Goal: Task Accomplishment & Management: Use online tool/utility

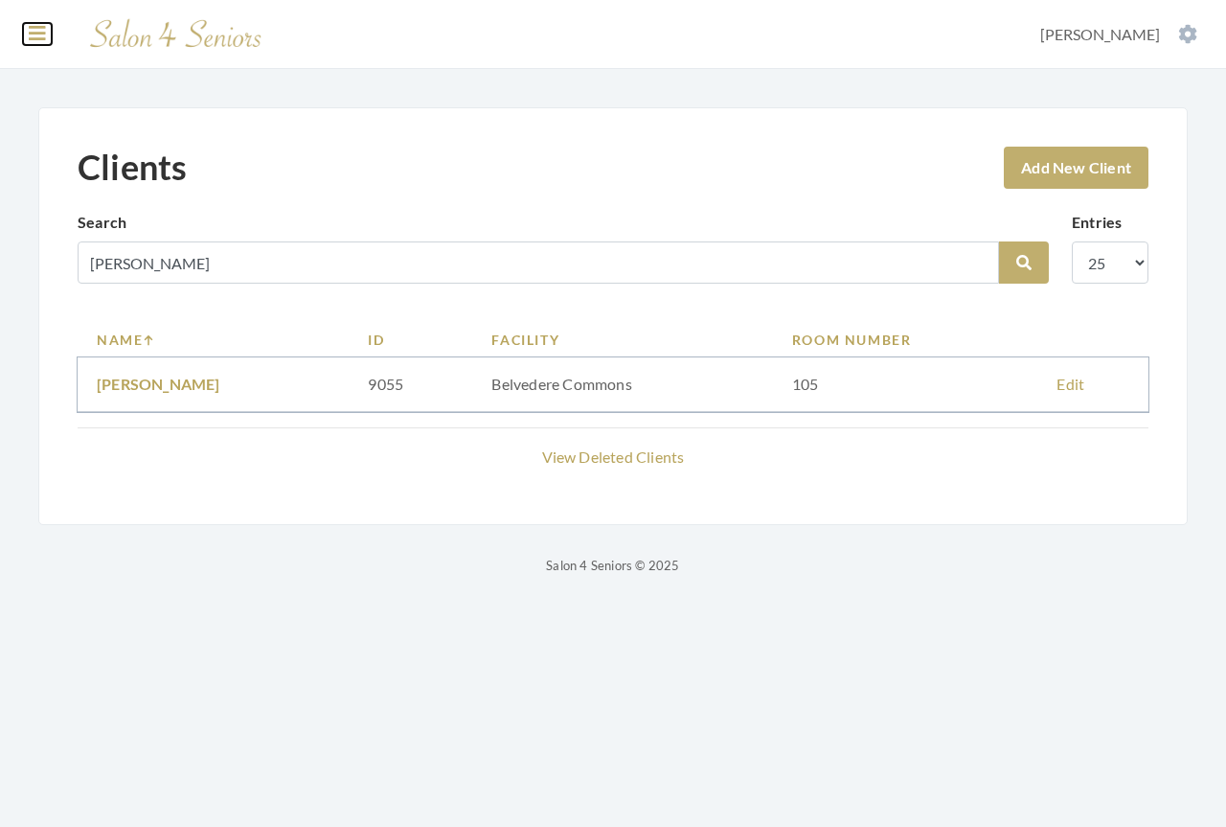
click at [34, 38] on icon at bounding box center [37, 33] width 17 height 19
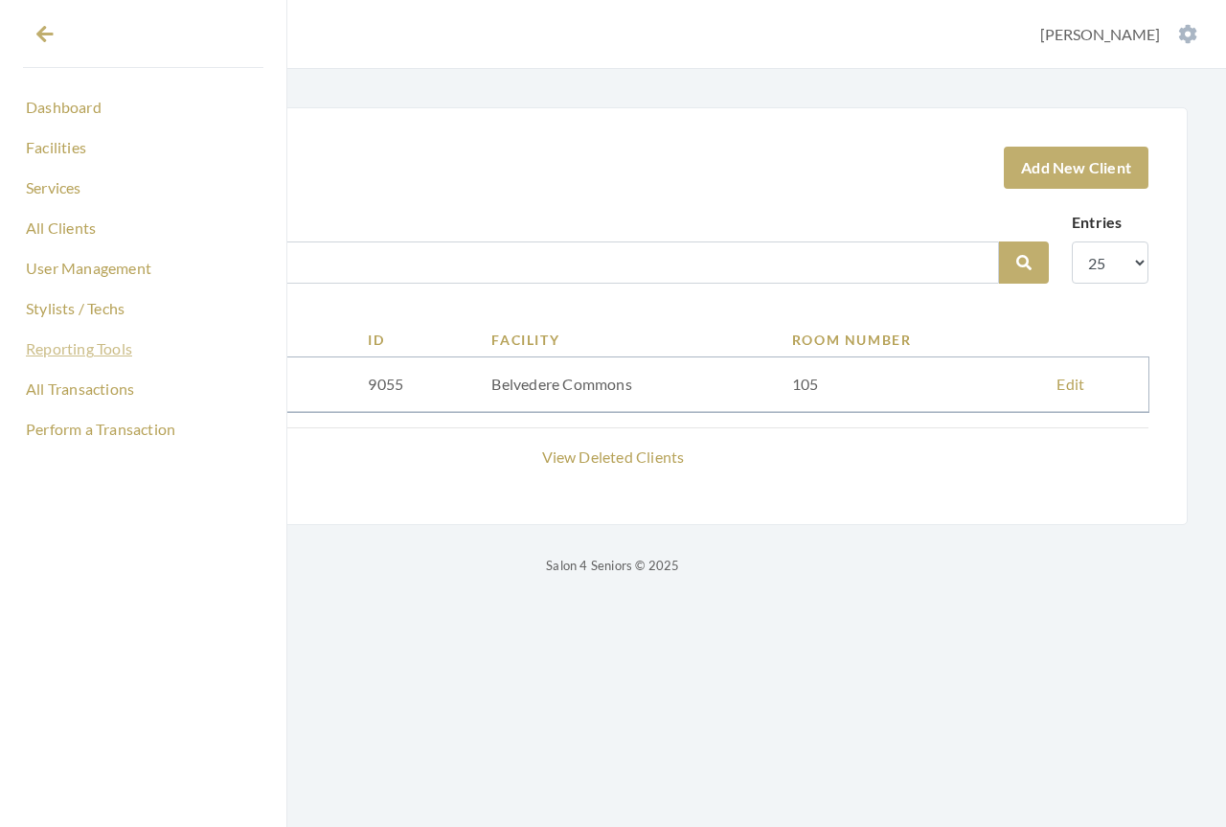
click at [52, 354] on link "Reporting Tools" at bounding box center [143, 348] width 240 height 33
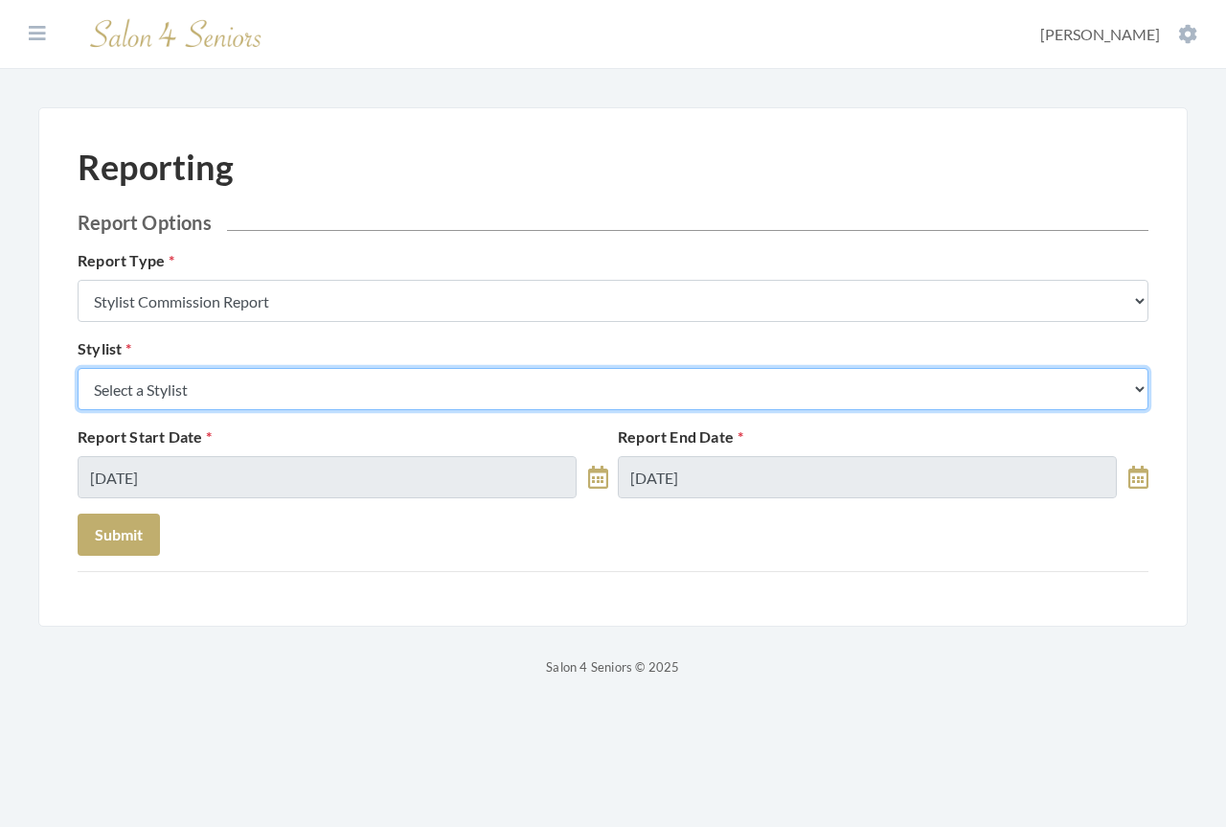
click at [251, 385] on select "Select a Stylist [PERSON_NAME] [PERSON_NAME] [PERSON_NAME] [PERSON_NAME] [PERSO…" at bounding box center [613, 389] width 1071 height 42
select select "169"
click at [78, 368] on select "Select a Stylist Alaina Krumm Alisha Teasley Anna White Ashley Venable Cassie B…" at bounding box center [613, 389] width 1071 height 42
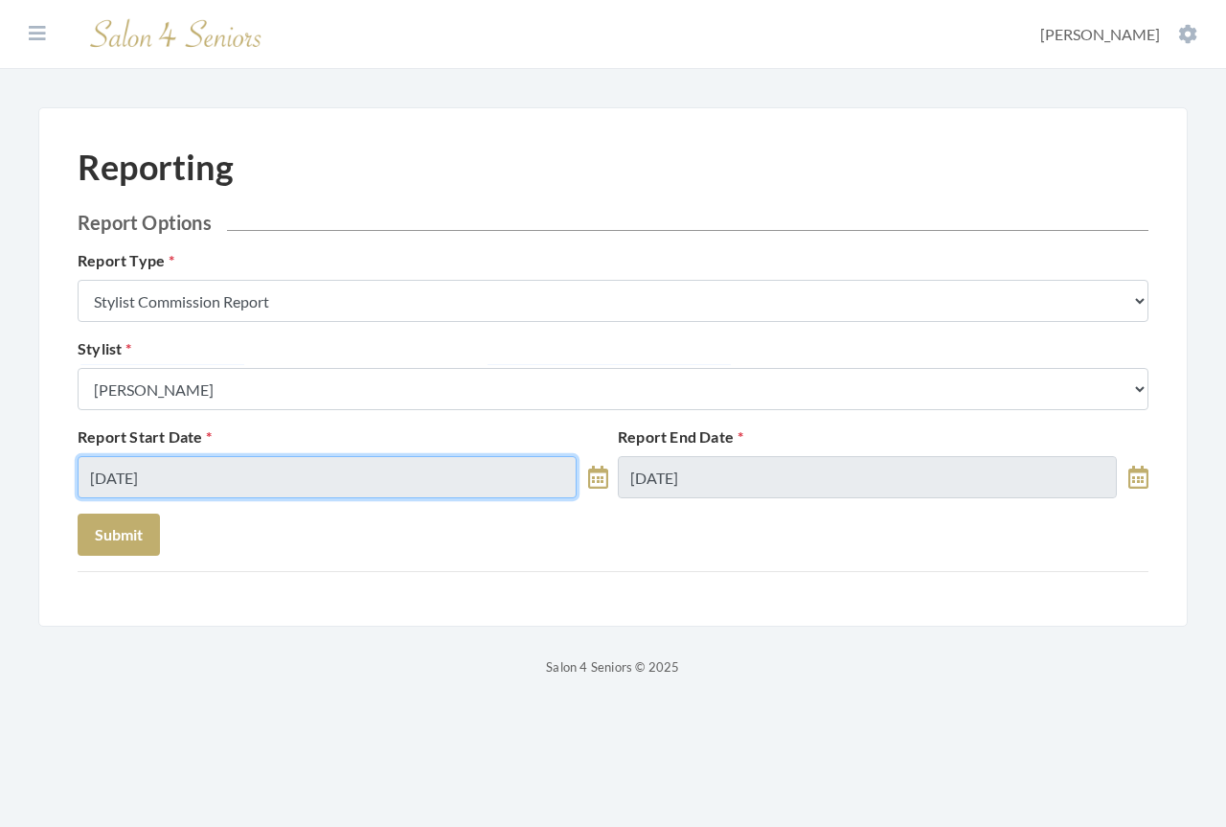
click at [232, 472] on input "[DATE]" at bounding box center [327, 477] width 499 height 42
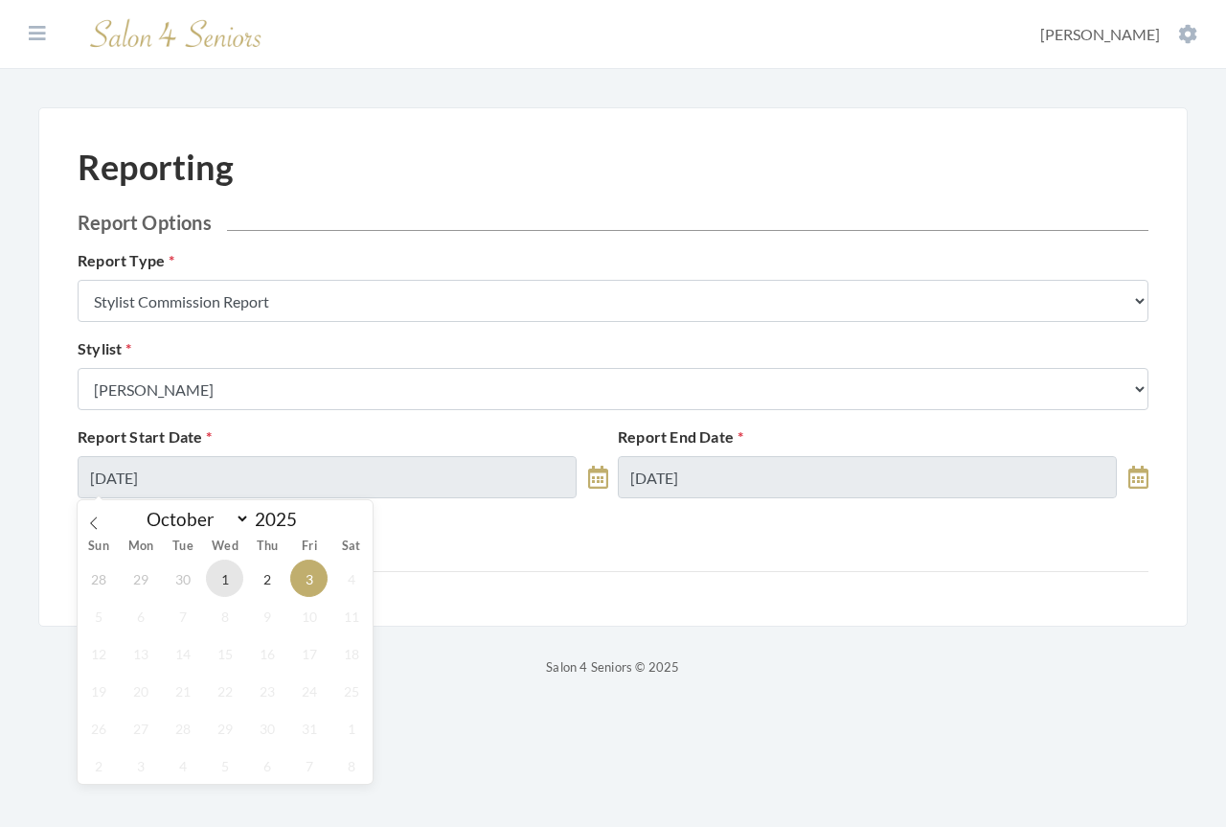
click at [222, 580] on span "1" at bounding box center [224, 577] width 37 height 37
type input "[DATE]"
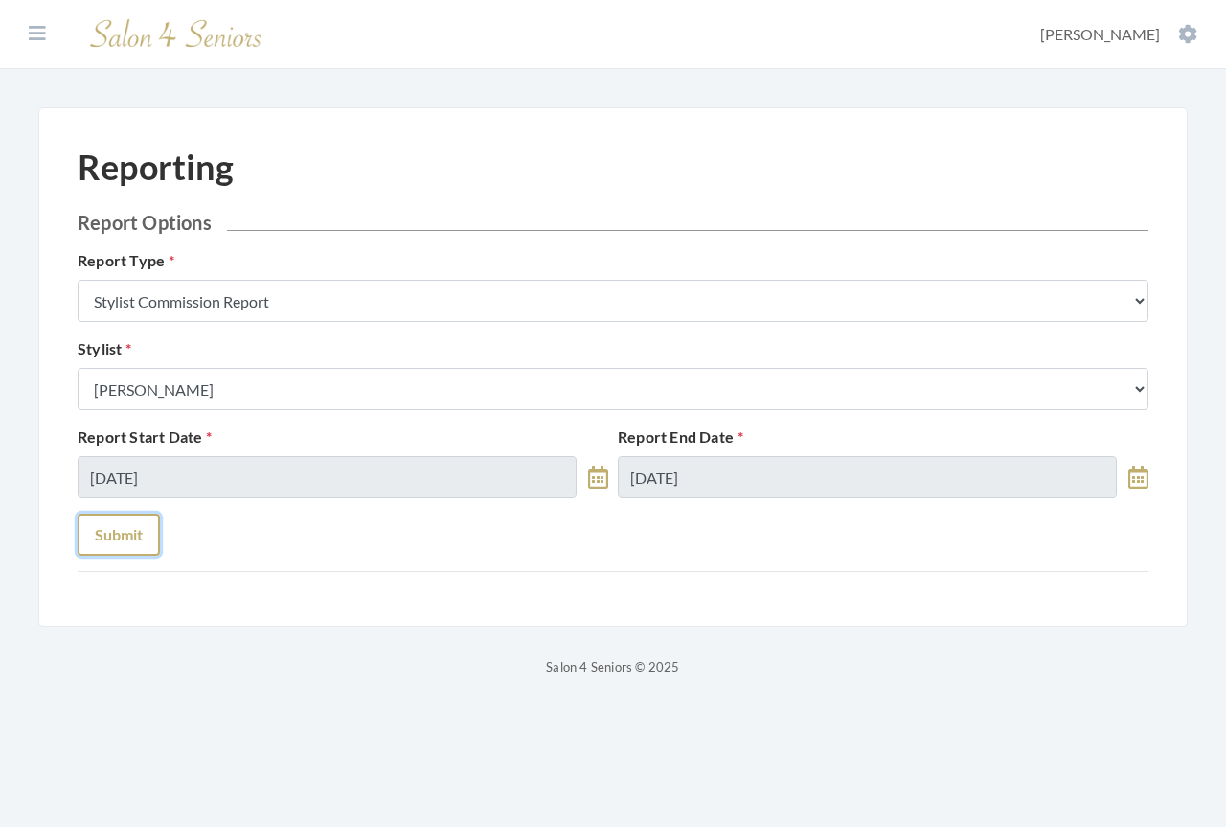
click at [124, 530] on button "Submit" at bounding box center [119, 534] width 82 height 42
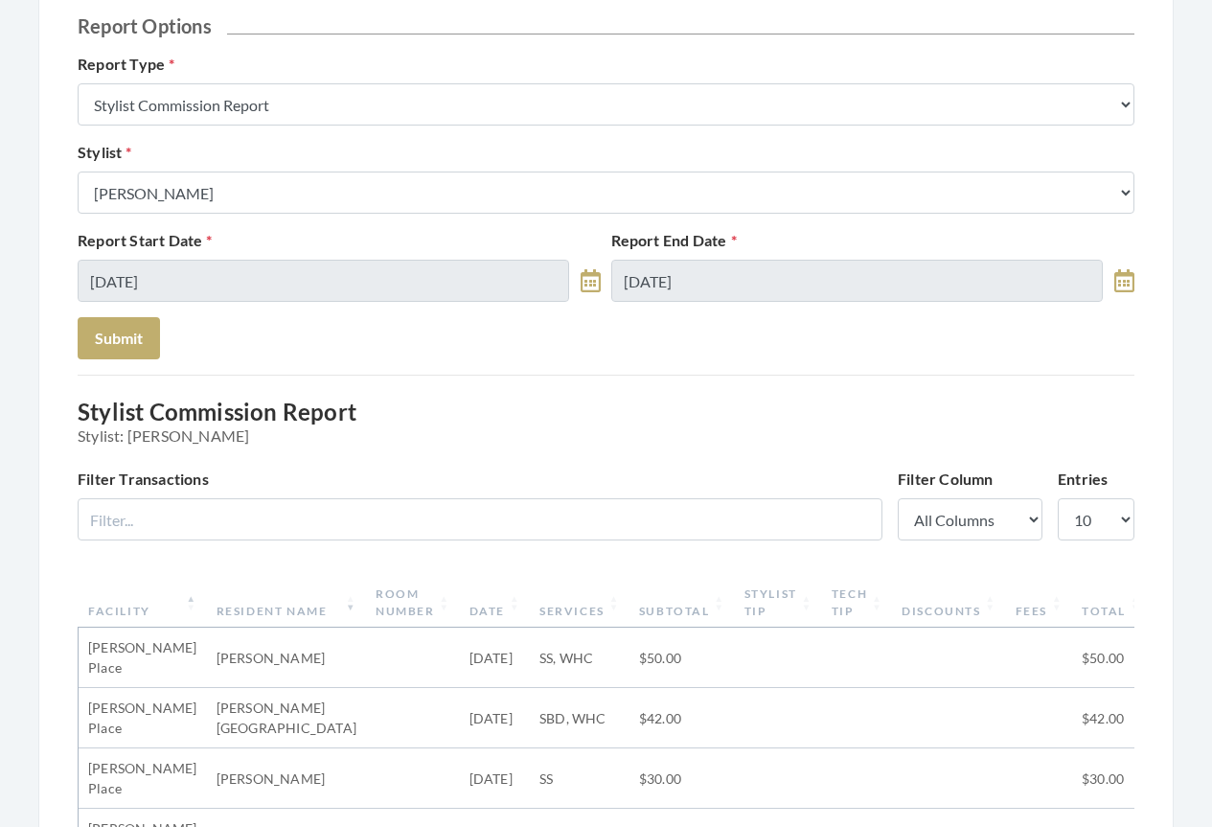
scroll to position [192, 0]
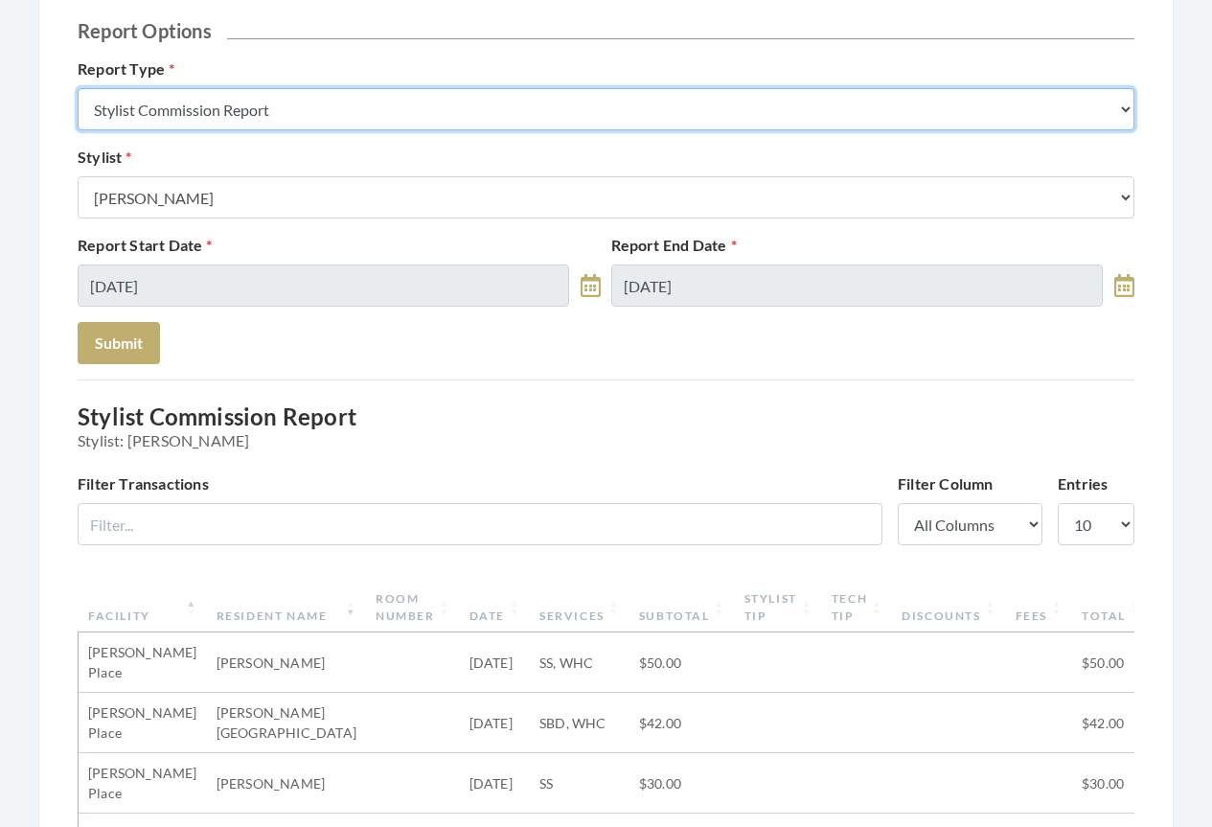
click at [262, 111] on select "Stylist Commission Report Tech Payroll Report Facility Billing Report Individua…" at bounding box center [606, 109] width 1056 height 42
select select "facility"
click at [78, 88] on select "Stylist Commission Report Tech Payroll Report Facility Billing Report Individua…" at bounding box center [606, 109] width 1056 height 42
select select
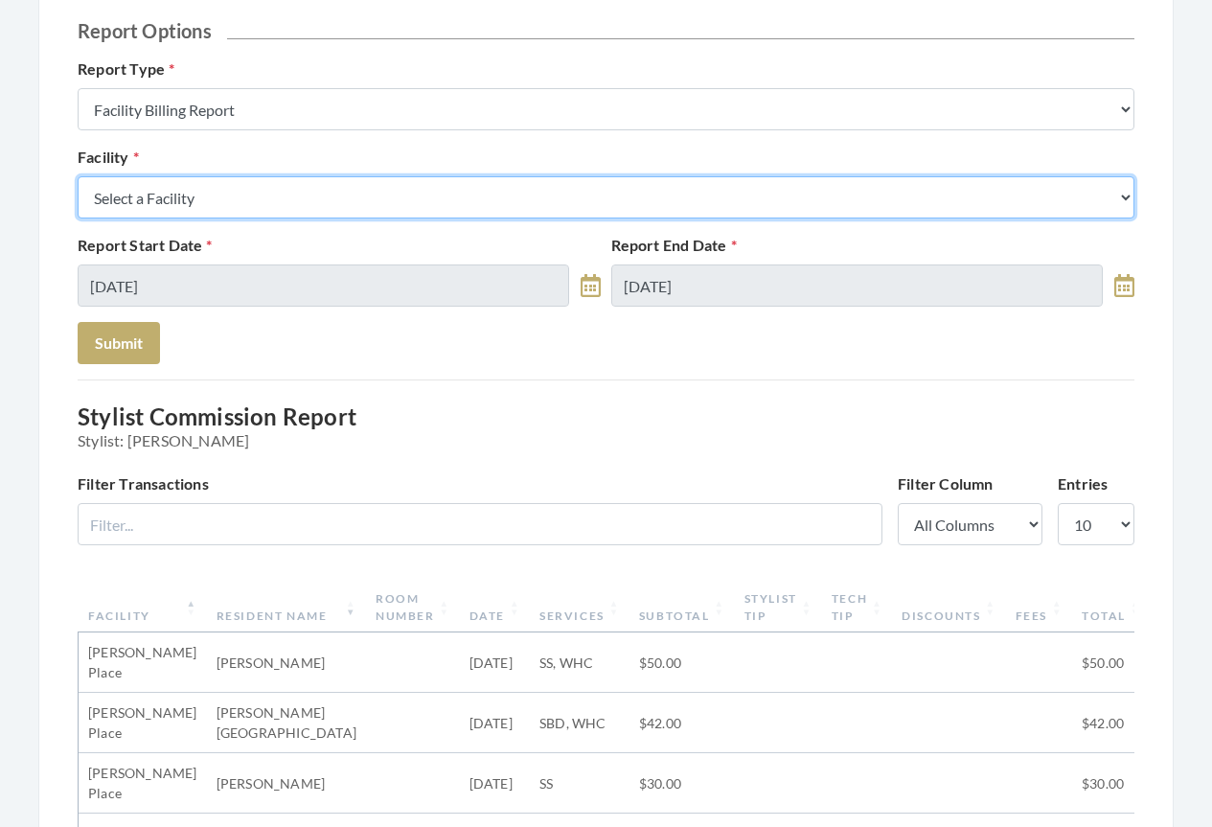
click at [261, 204] on select "Select a Facility Arbor Lakes NH Asher Point Belvedere Commons Brookdale Jones …" at bounding box center [606, 197] width 1056 height 42
select select "37"
click at [78, 176] on select "Select a Facility Arbor Lakes NH Asher Point Belvedere Commons Brookdale Jones …" at bounding box center [606, 197] width 1056 height 42
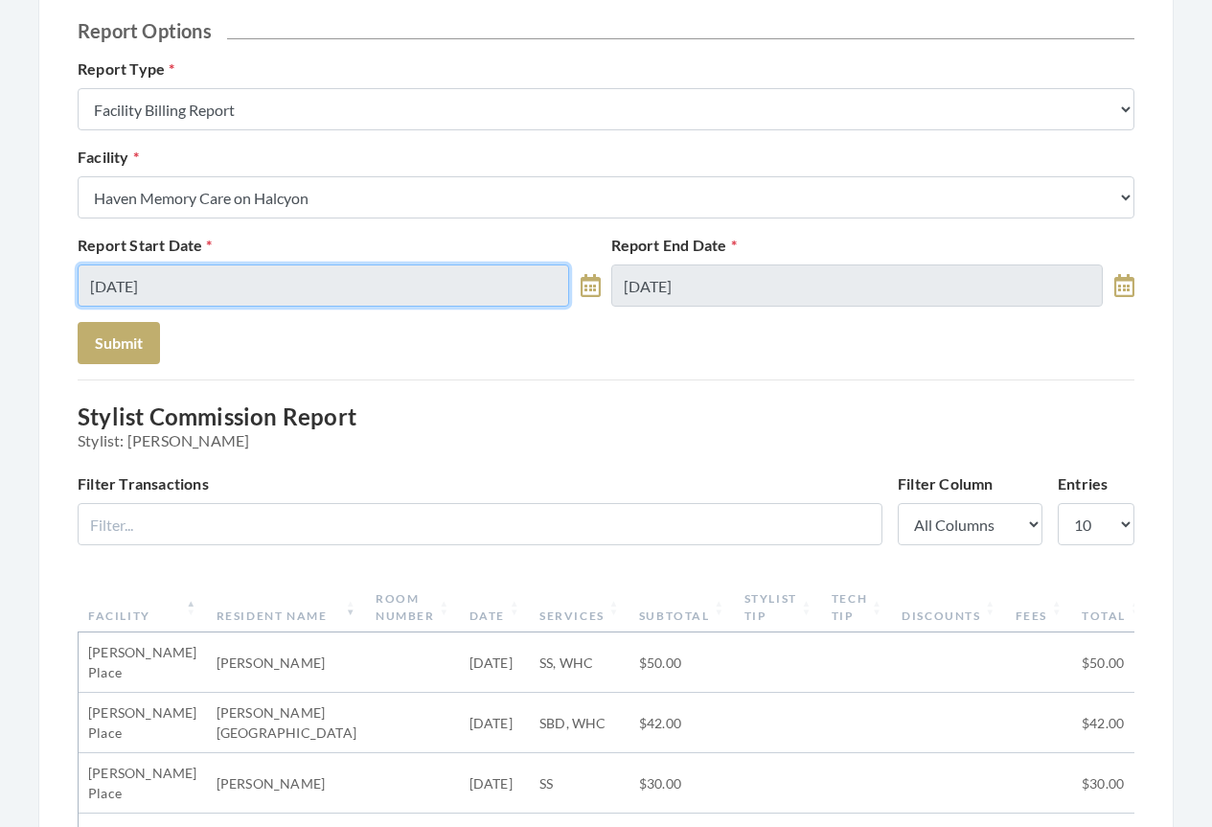
click at [205, 287] on input "10/01/2025" at bounding box center [323, 285] width 491 height 42
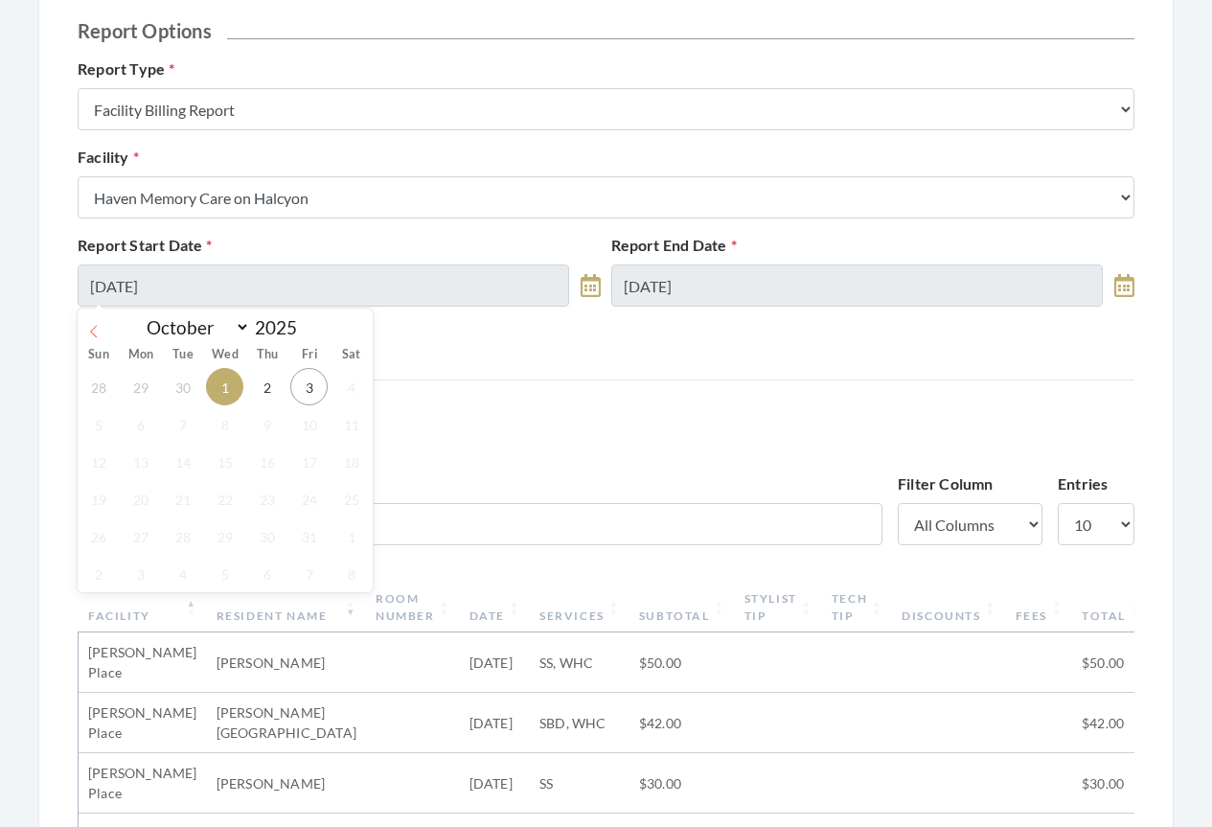
click at [97, 332] on icon at bounding box center [93, 331] width 13 height 13
select select "8"
click at [151, 537] on span "29" at bounding box center [140, 535] width 37 height 37
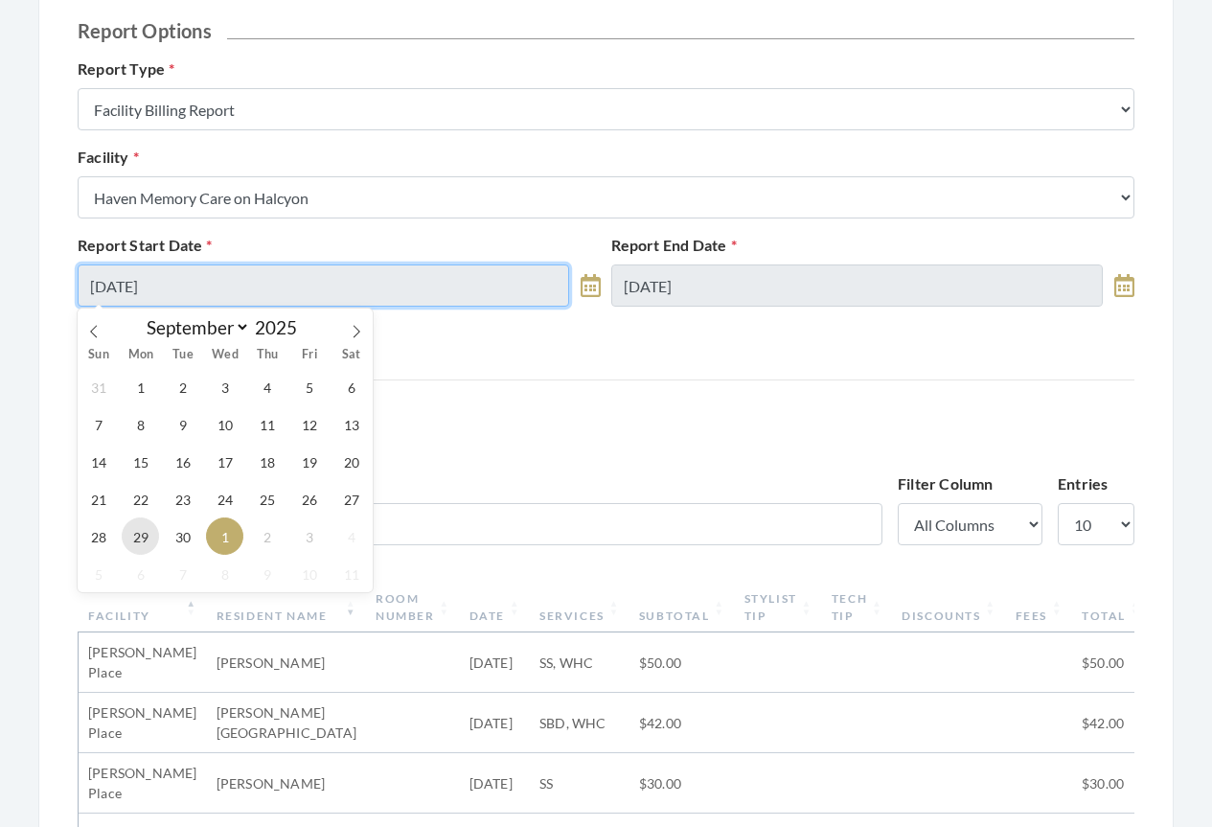
type input "09/29/2025"
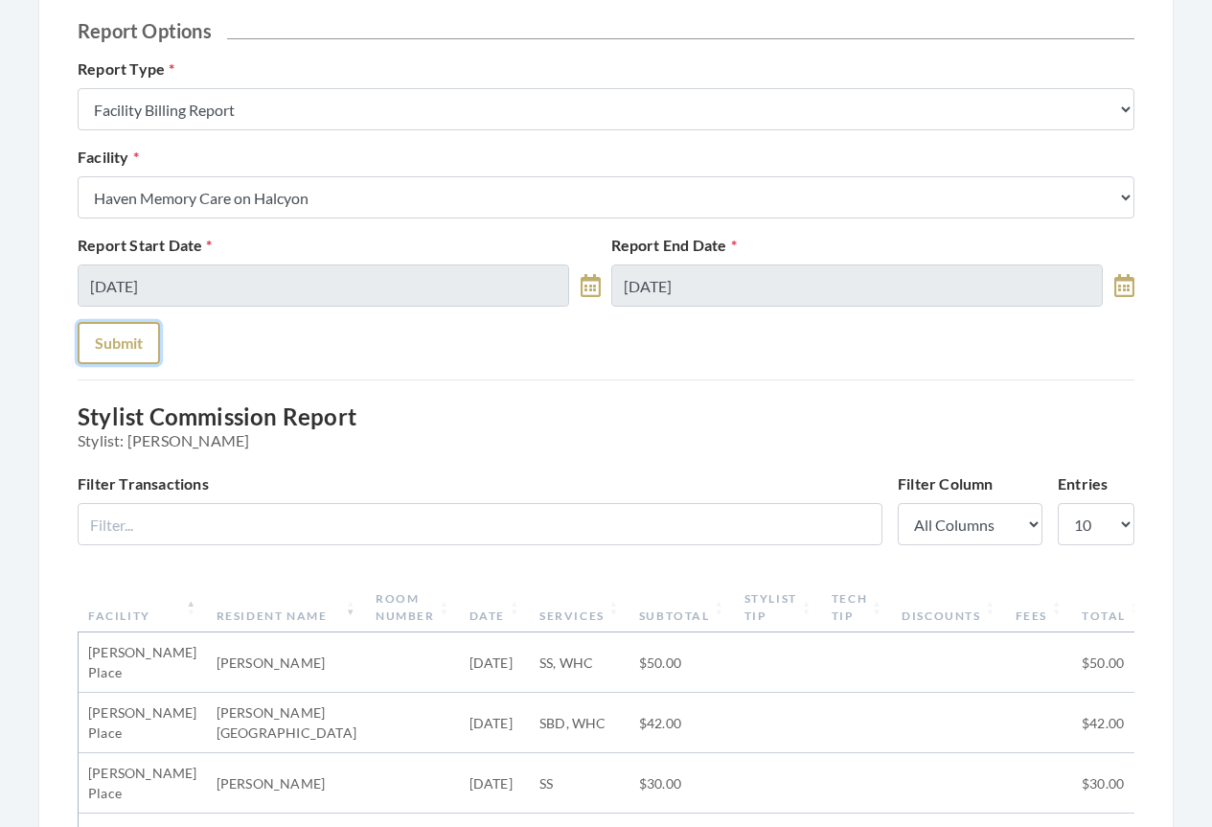
click at [102, 351] on button "Submit" at bounding box center [119, 343] width 82 height 42
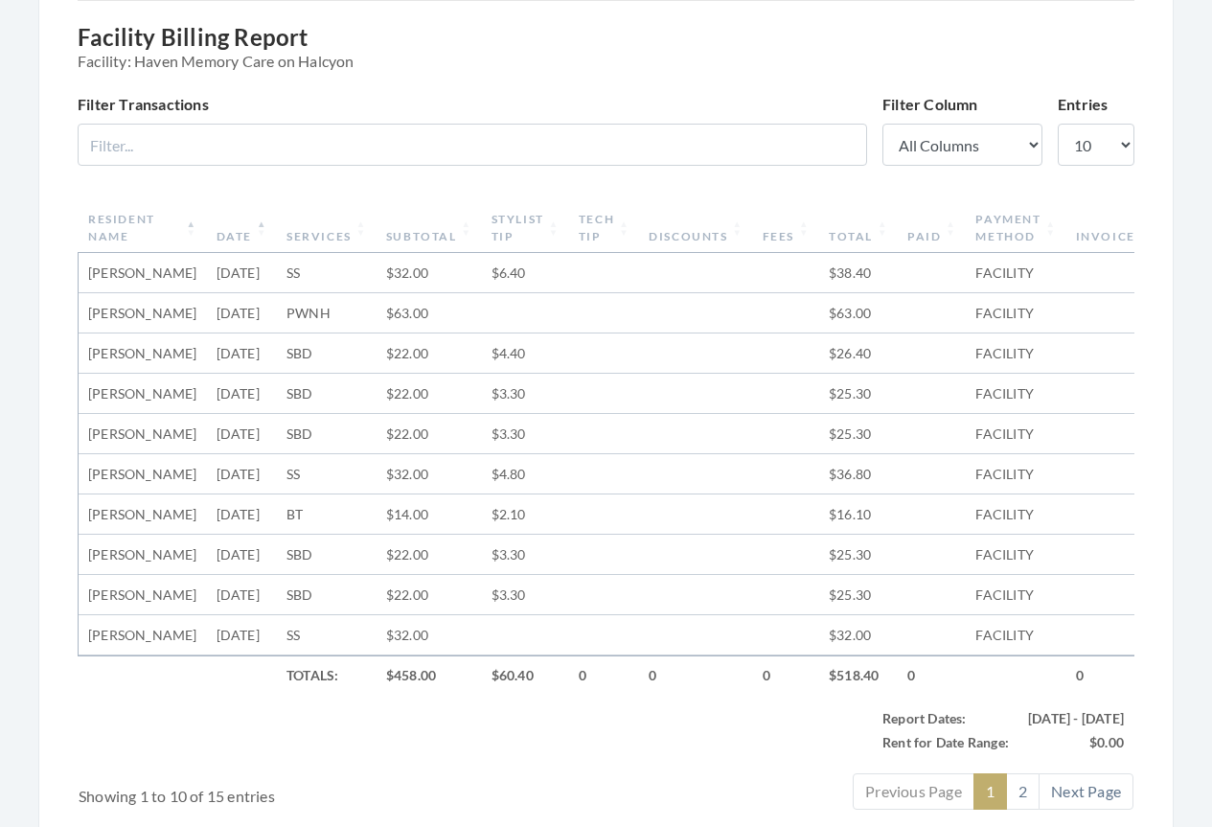
scroll to position [766, 0]
